Goal: Task Accomplishment & Management: Use online tool/utility

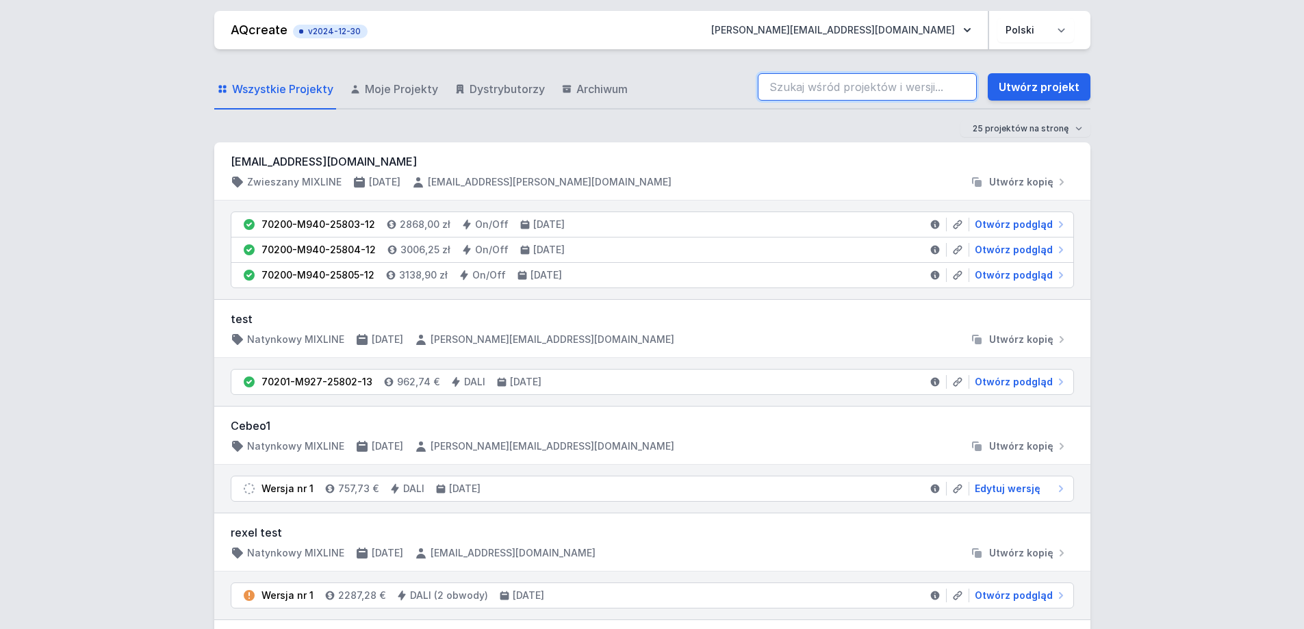
click at [850, 100] on input "search" at bounding box center [867, 86] width 219 height 27
type input "70201-M930-25633-13"
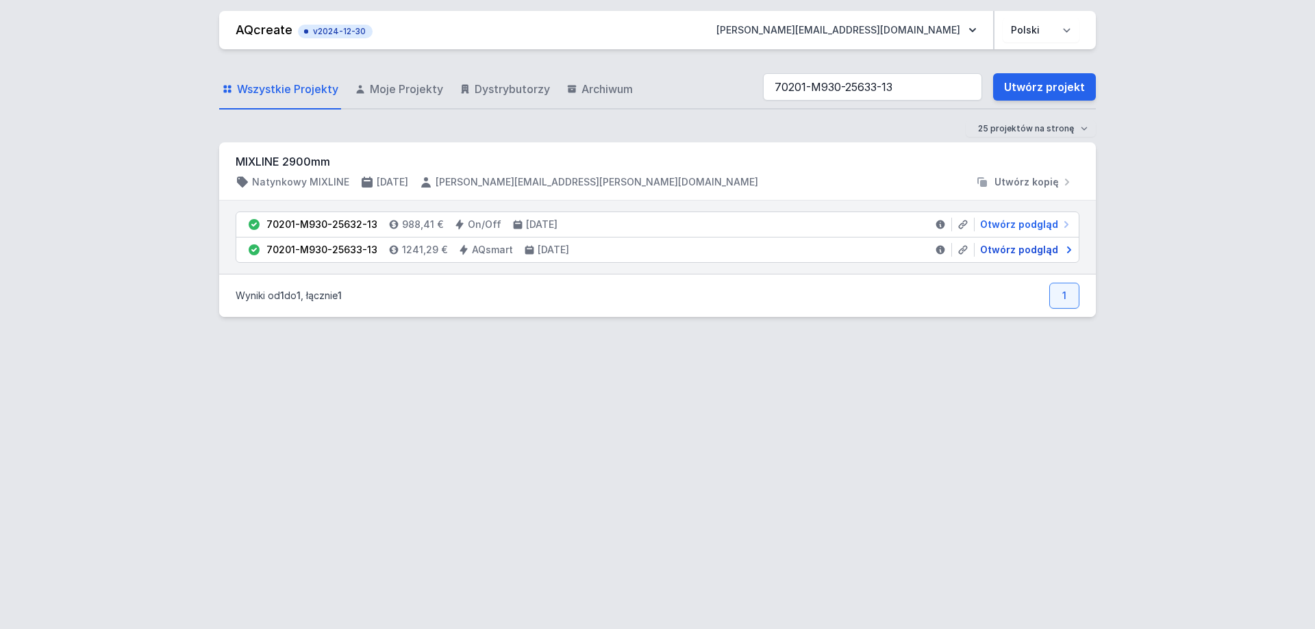
click at [1031, 249] on span "Otwórz podgląd" at bounding box center [1019, 250] width 78 height 14
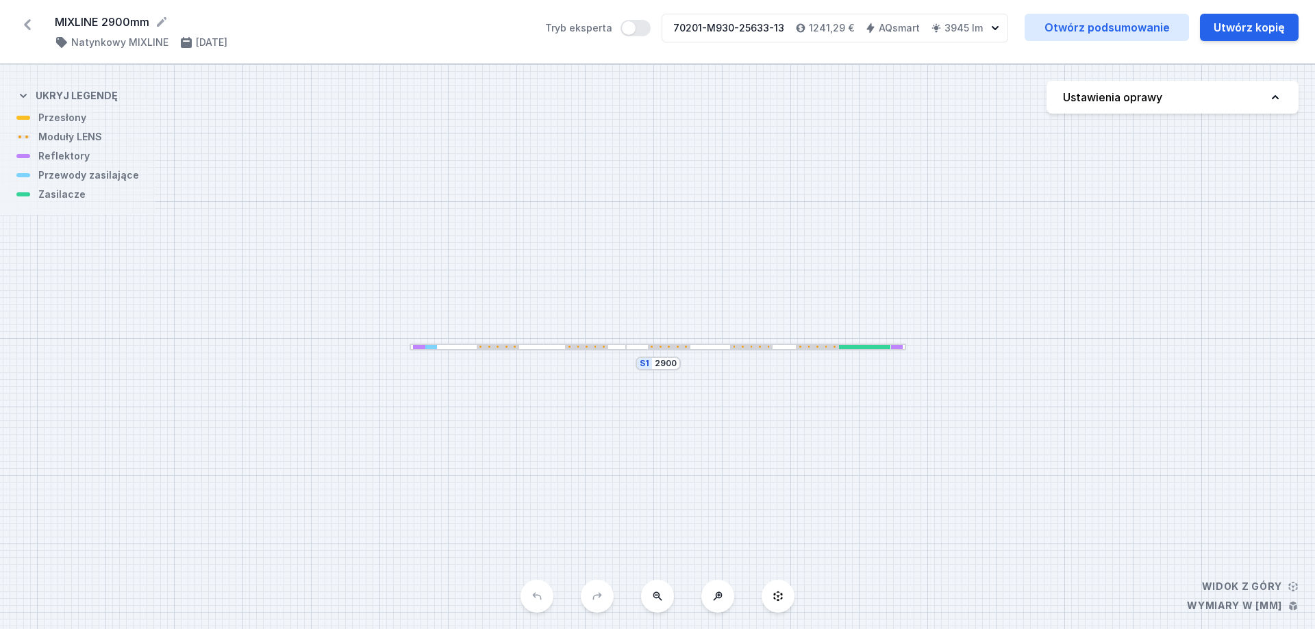
click at [692, 345] on div at bounding box center [766, 348] width 280 height 8
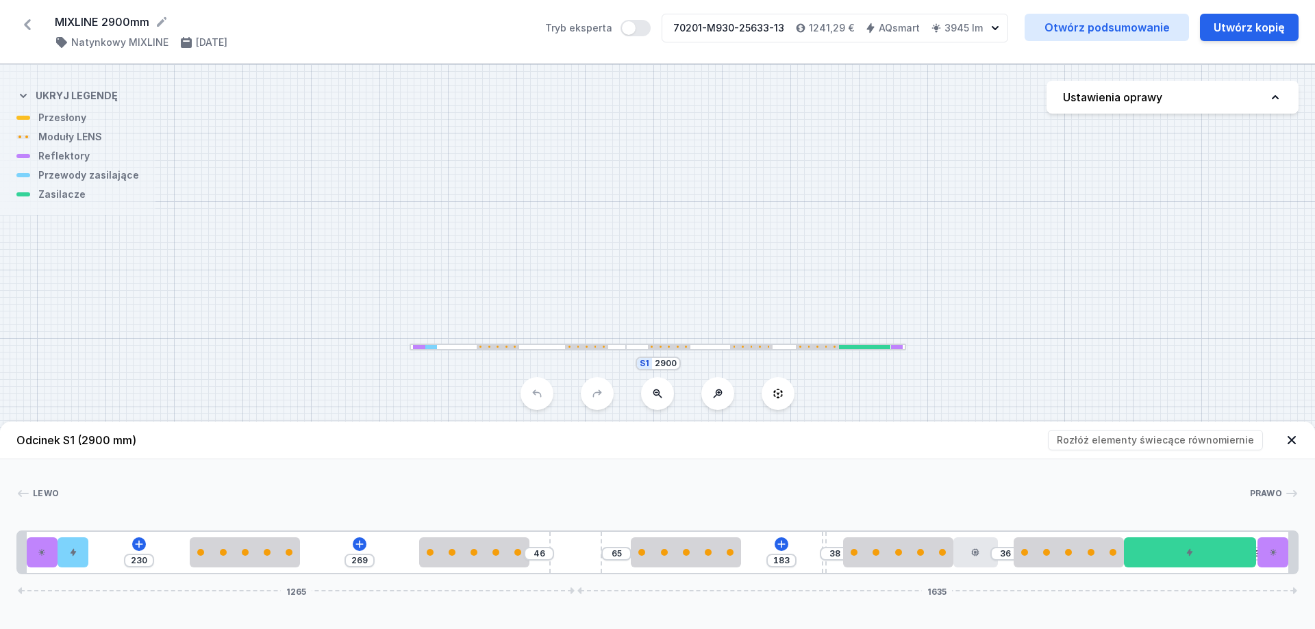
click at [635, 449] on header "Odcinek S1 (2900 mm) Rozłóż elementy świecące równomiernie" at bounding box center [657, 441] width 1315 height 38
drag, startPoint x: 563, startPoint y: 353, endPoint x: 559, endPoint y: 278, distance: 74.7
click at [561, 286] on div "S1 2900" at bounding box center [657, 346] width 1315 height 565
click at [488, 330] on div "S1 2900" at bounding box center [657, 346] width 1315 height 565
